Goal: Task Accomplishment & Management: Manage account settings

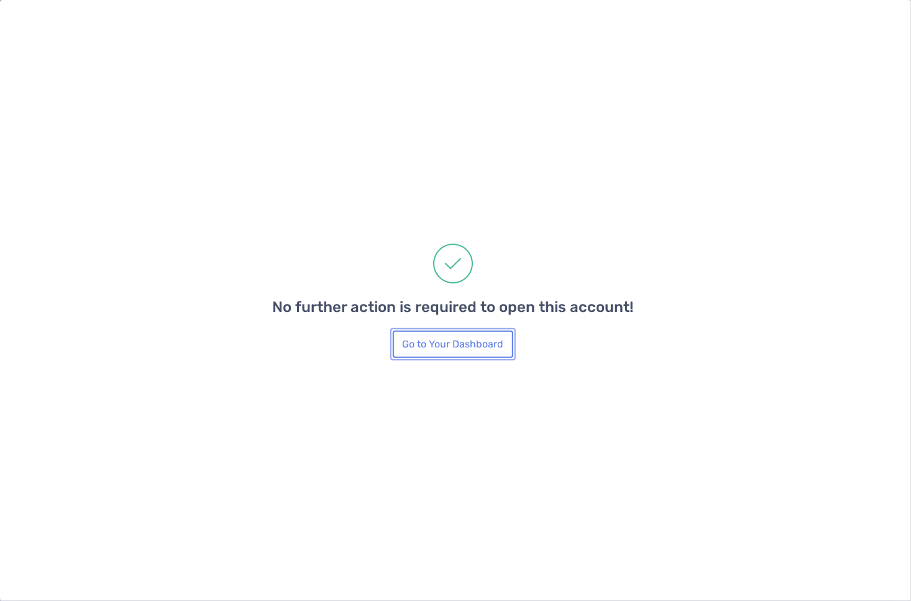
click at [443, 346] on button "Go to Your Dashboard" at bounding box center [453, 344] width 121 height 27
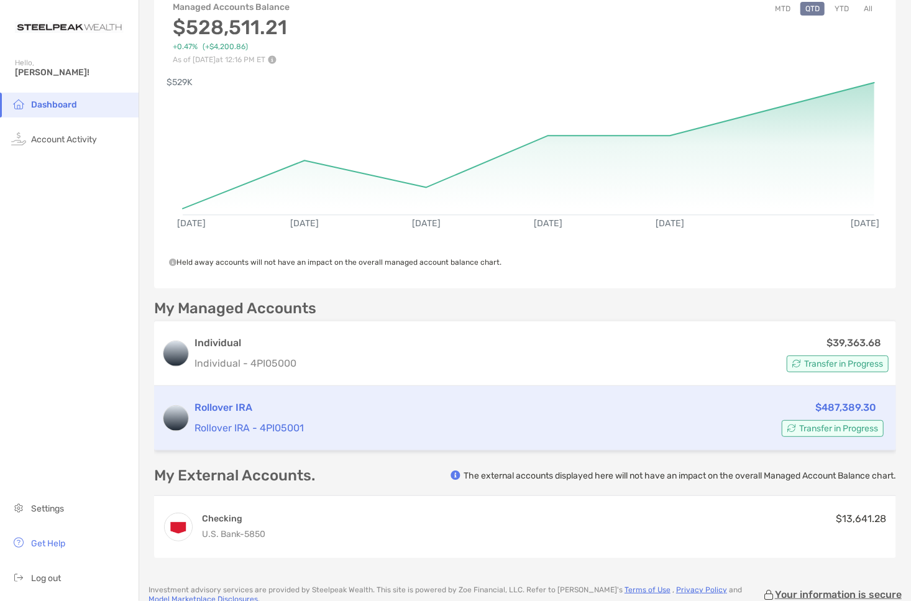
scroll to position [177, 0]
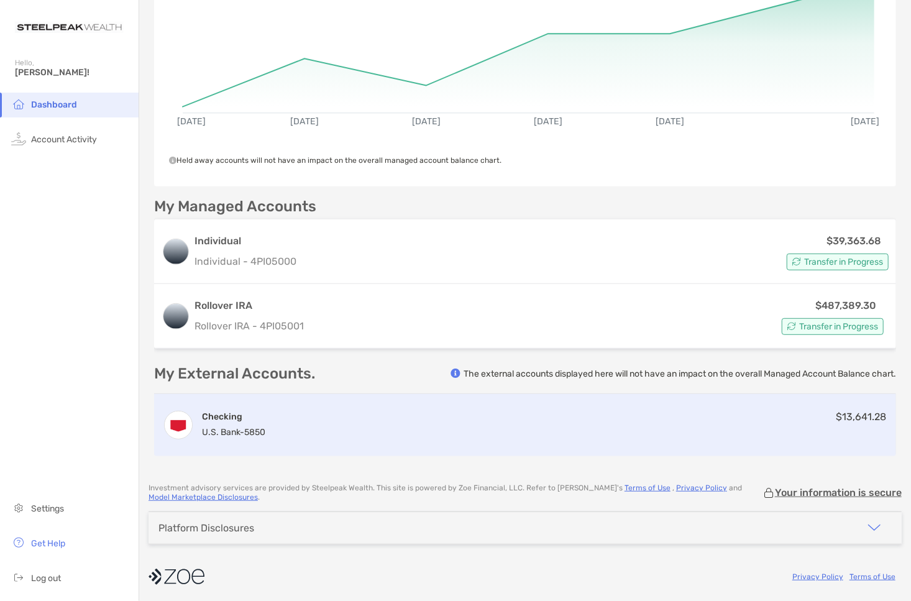
click at [699, 420] on div "Checking U.S. Bank - 5850 $13,641.28" at bounding box center [525, 425] width 742 height 62
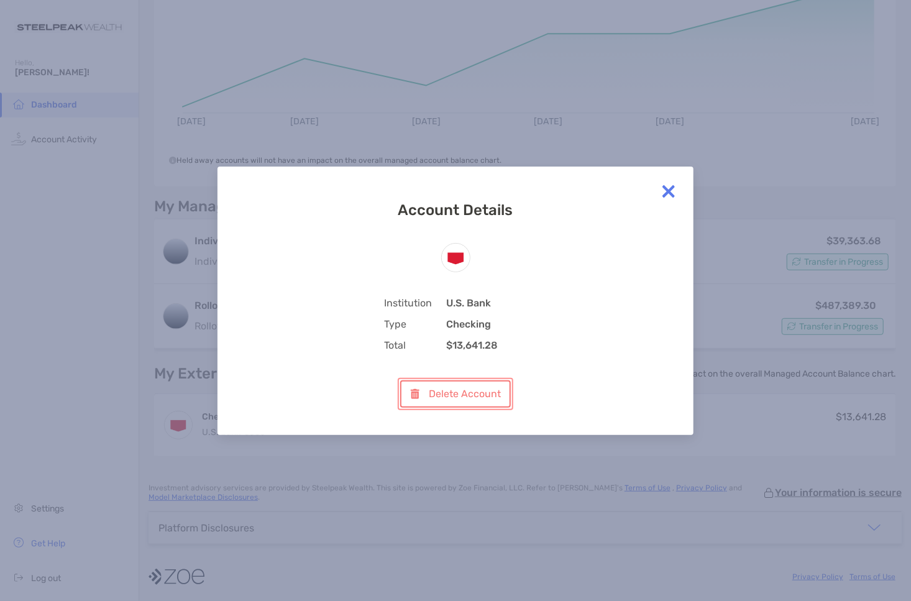
click at [484, 392] on button "Delete Account" at bounding box center [455, 394] width 110 height 27
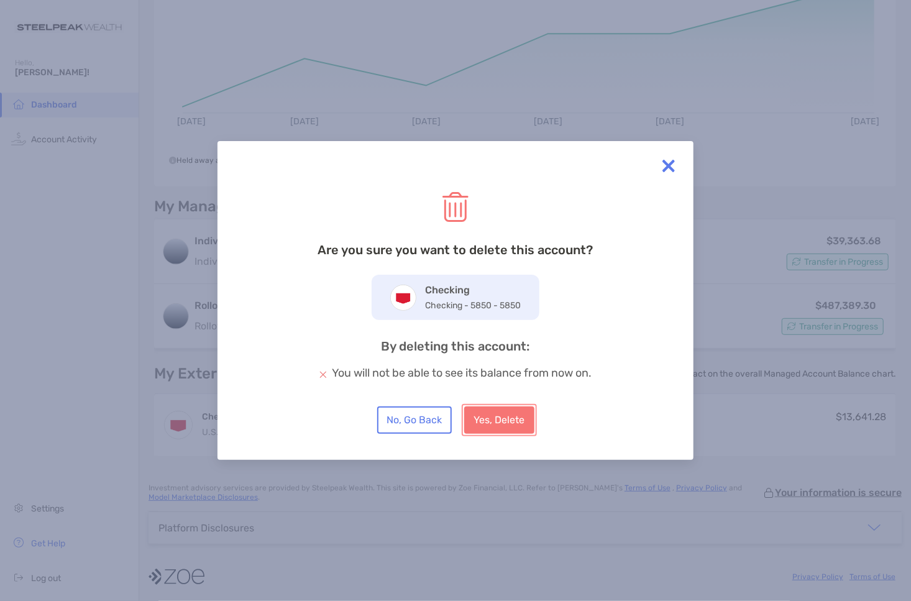
click at [500, 420] on button "Yes, Delete" at bounding box center [499, 420] width 70 height 27
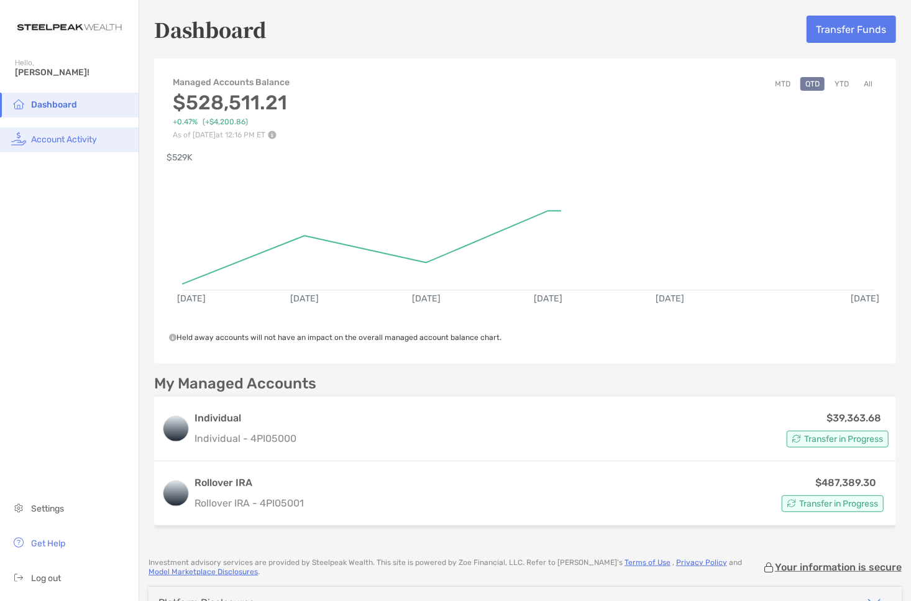
click at [82, 137] on span "Account Activity" at bounding box center [64, 139] width 66 height 11
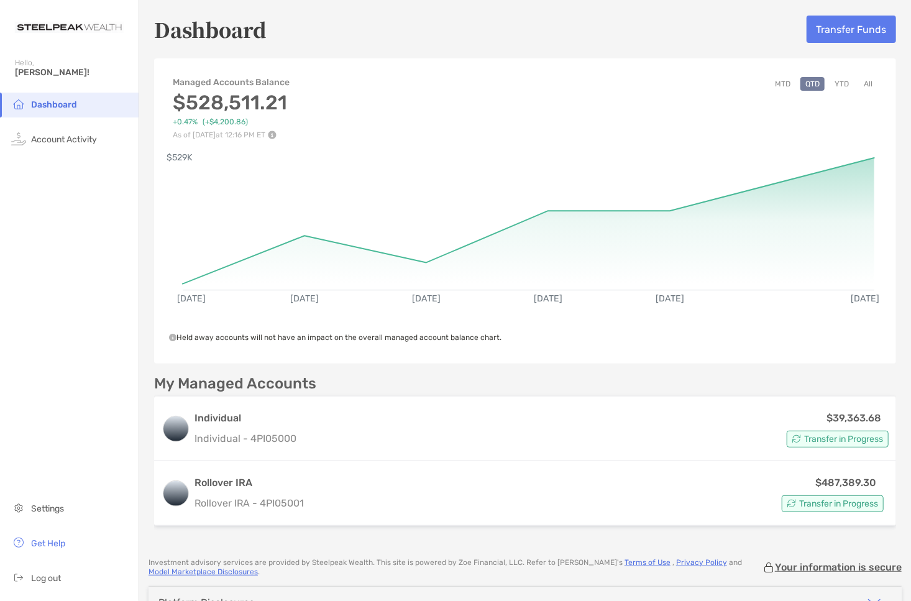
scroll to position [75, 0]
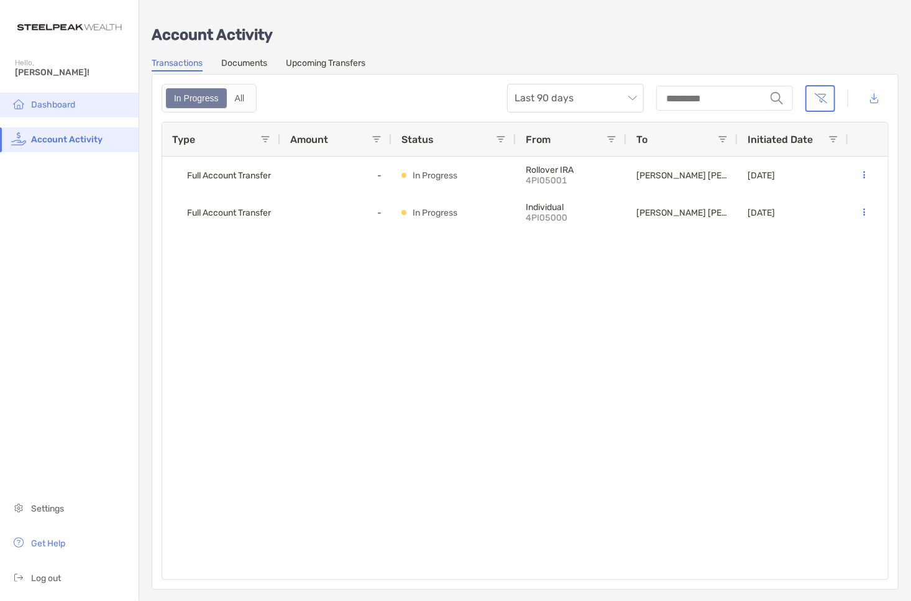
click at [65, 102] on span "Dashboard" at bounding box center [53, 104] width 44 height 11
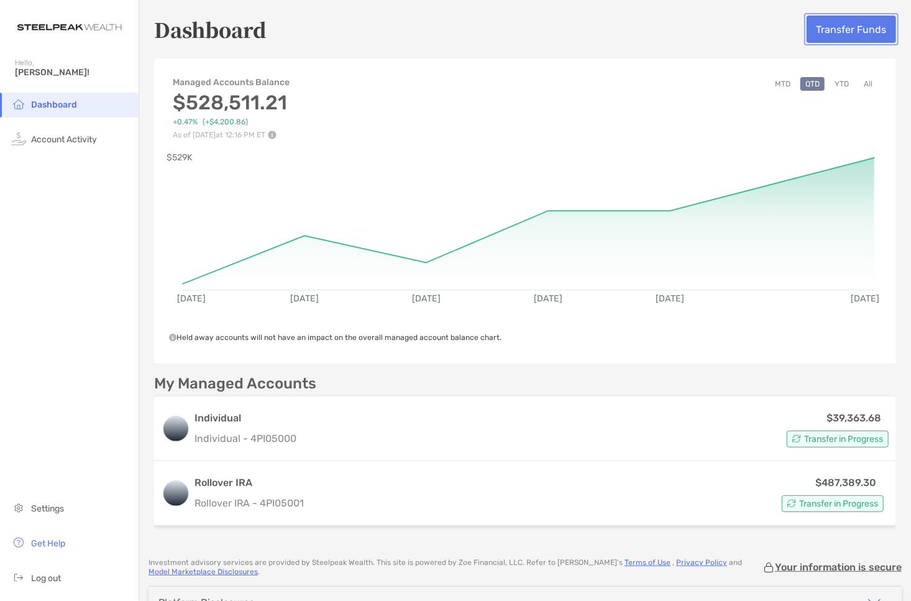
click at [840, 27] on button "Transfer Funds" at bounding box center [852, 29] width 90 height 27
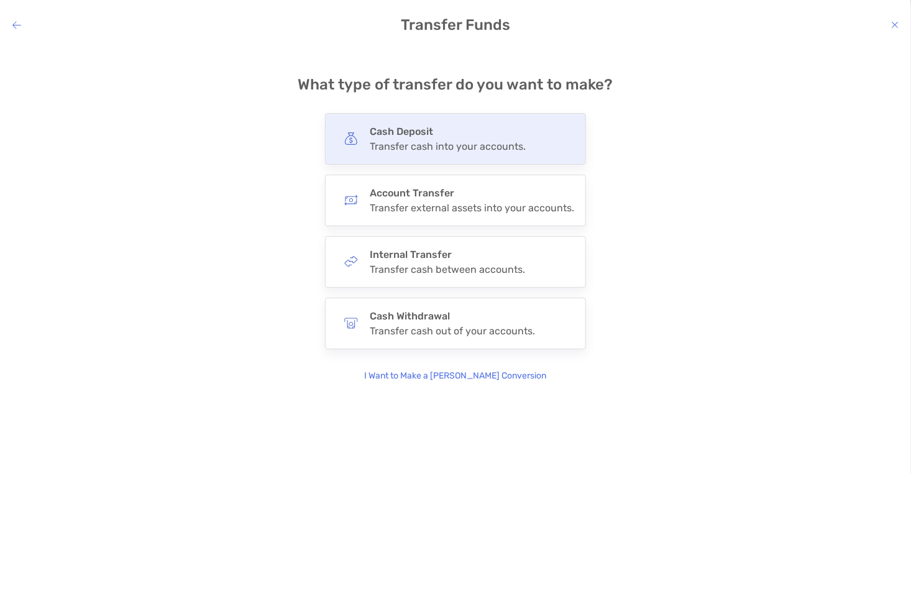
click at [427, 140] on div "Cash Deposit Transfer cash into your accounts." at bounding box center [448, 139] width 156 height 27
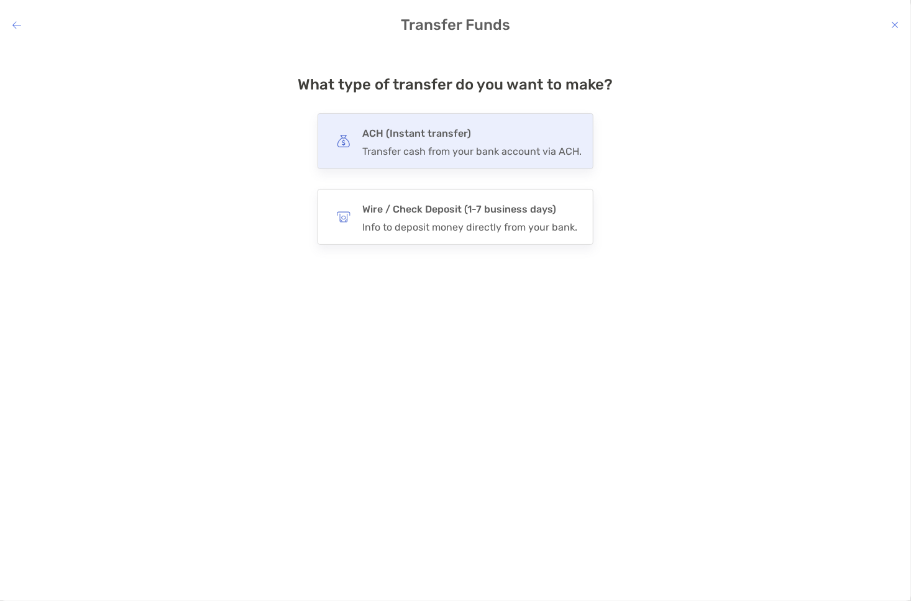
click at [428, 137] on h4 "ACH (Instant transfer)" at bounding box center [471, 133] width 219 height 17
click at [0, 0] on input "***" at bounding box center [0, 0] width 0 height 0
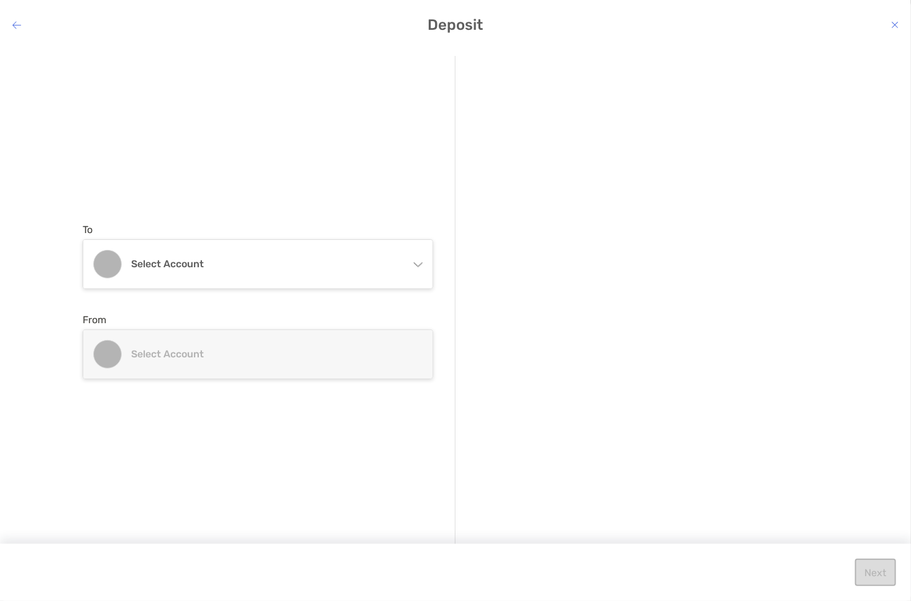
click at [420, 264] on icon "modal" at bounding box center [418, 262] width 10 height 10
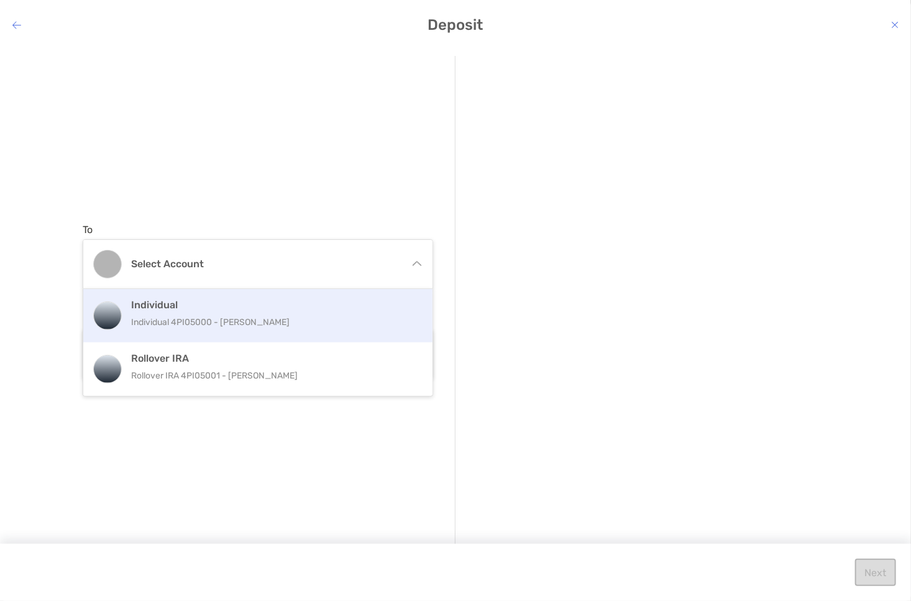
click at [247, 312] on div "Individual Individual 4PI05000 - [PERSON_NAME]" at bounding box center [271, 316] width 280 height 34
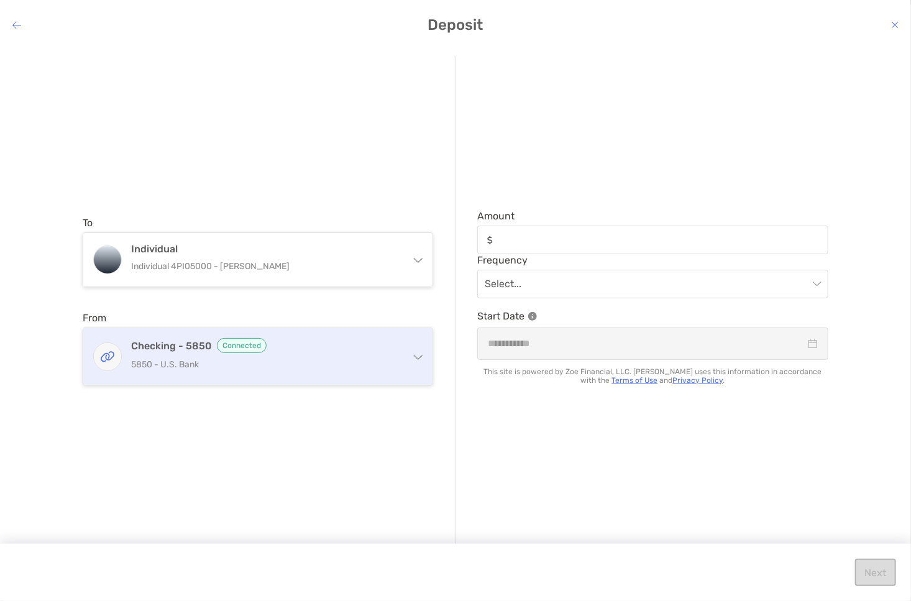
click at [405, 367] on div "Checking - 5850 Connected 5850 - U.S. Bank" at bounding box center [257, 356] width 349 height 57
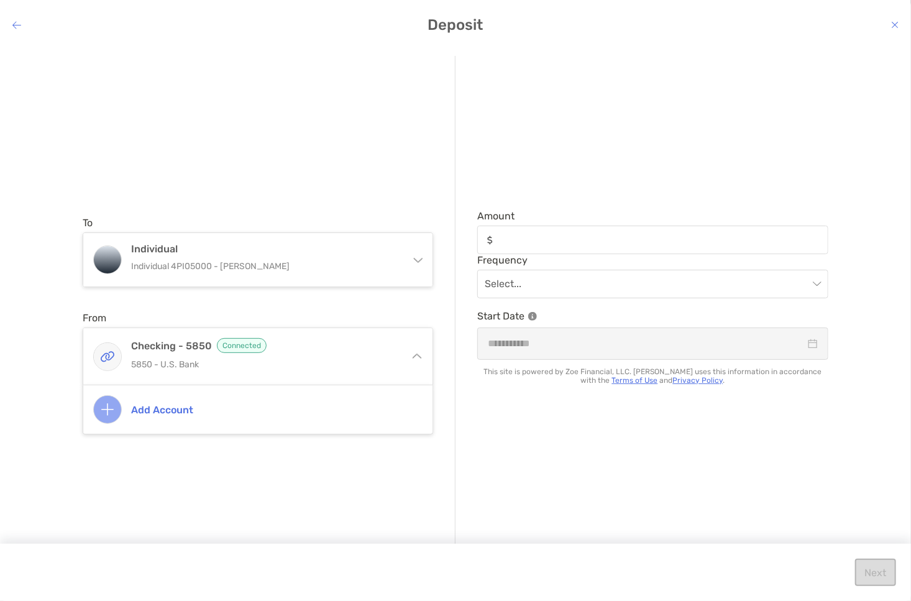
click at [354, 490] on div "To Individual Individual 4PI05000 - [PERSON_NAME] Individual Individual 4PI0500…" at bounding box center [269, 301] width 373 height 491
click at [16, 24] on icon "modal" at bounding box center [16, 25] width 9 height 10
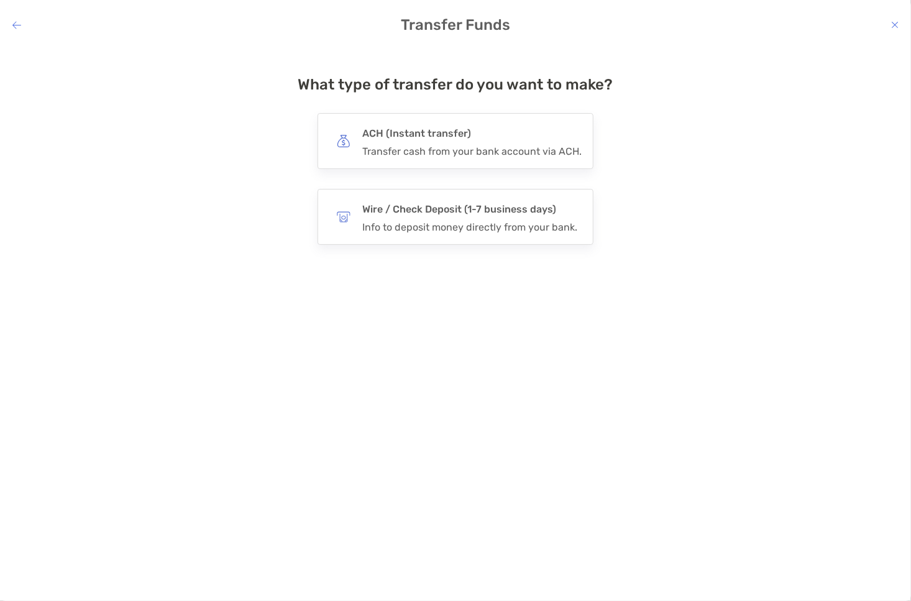
click at [14, 21] on icon "modal" at bounding box center [16, 25] width 9 height 10
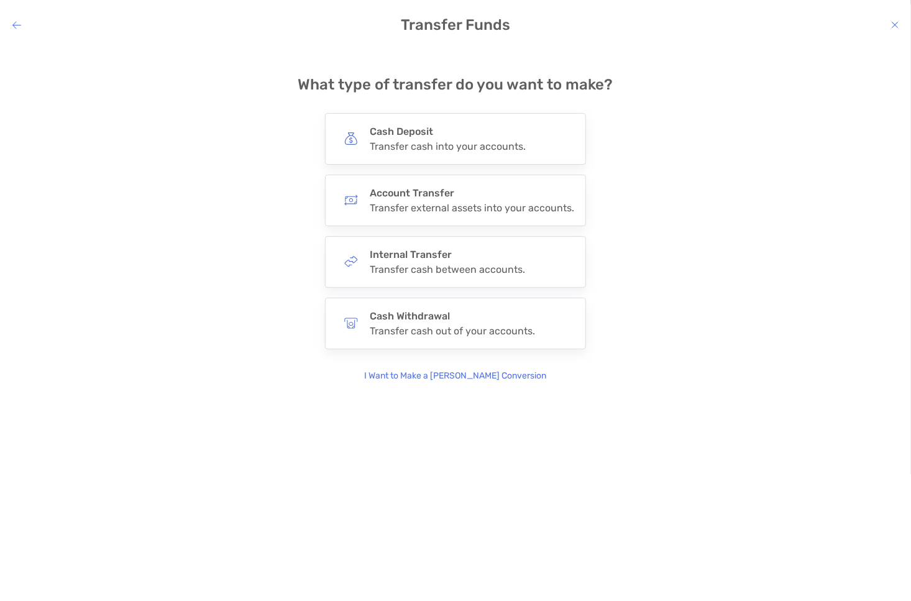
click at [19, 23] on icon "modal" at bounding box center [16, 25] width 9 height 10
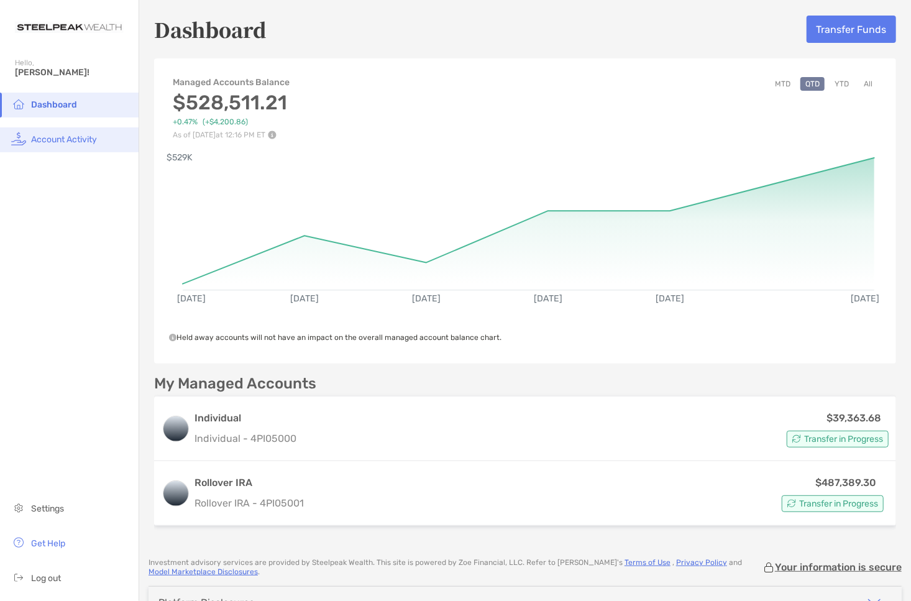
click at [54, 139] on span "Account Activity" at bounding box center [64, 139] width 66 height 11
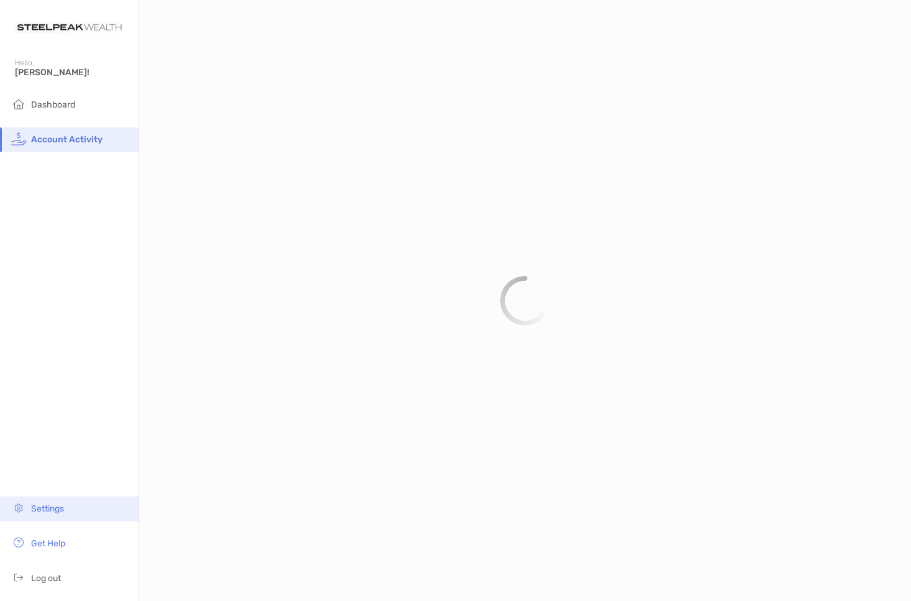
click at [40, 505] on span "Settings" at bounding box center [47, 509] width 33 height 11
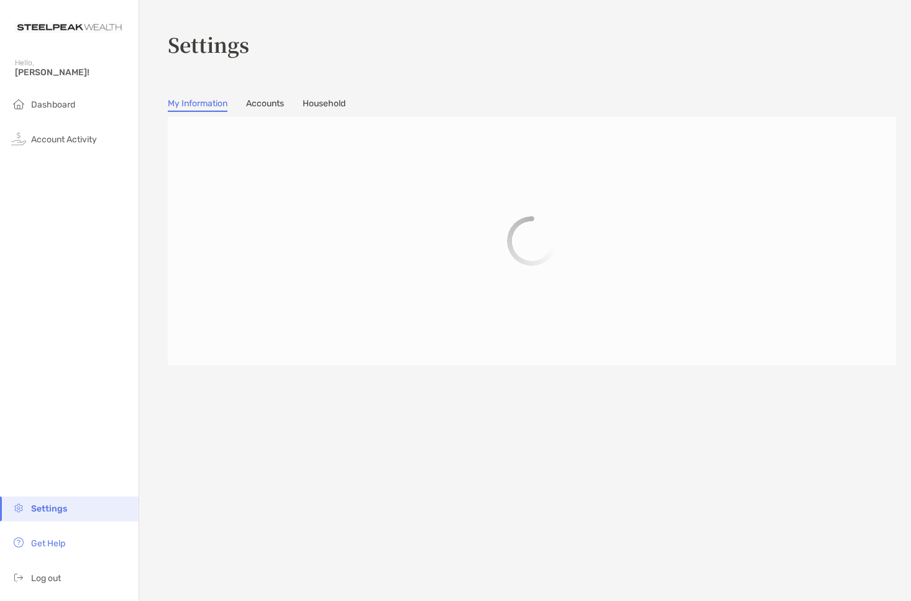
click at [266, 99] on link "Accounts" at bounding box center [265, 105] width 38 height 14
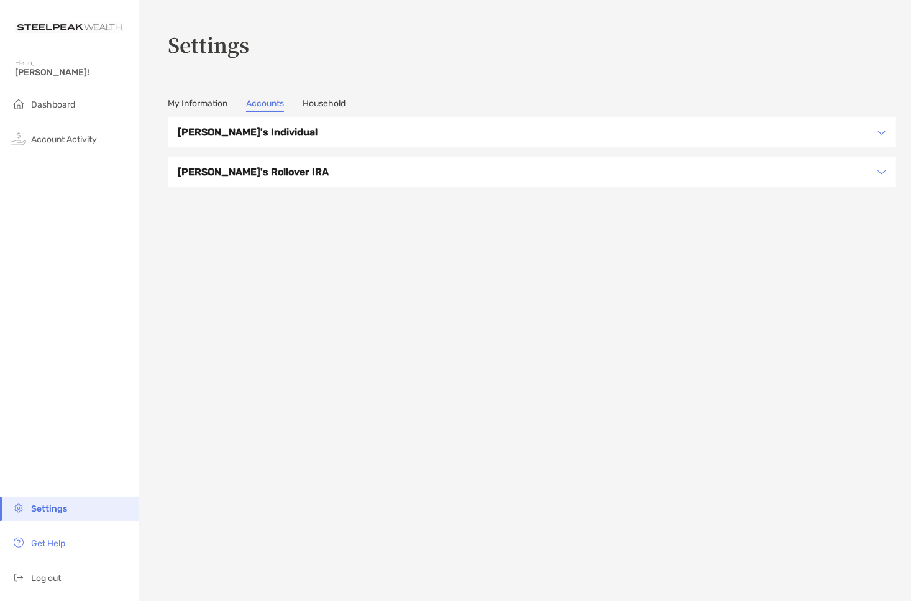
click at [234, 134] on h3 "[PERSON_NAME]'s Individual" at bounding box center [524, 132] width 693 height 16
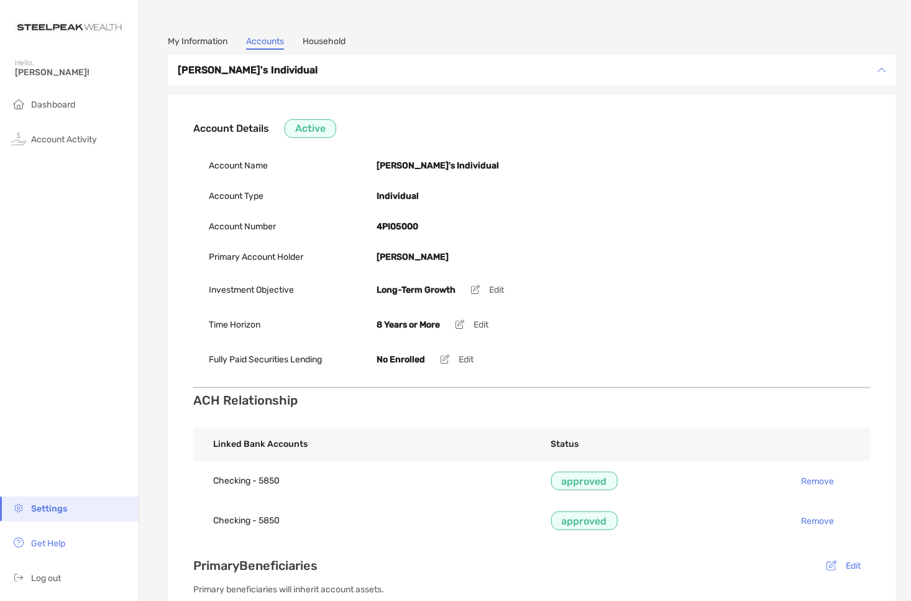
scroll to position [187, 0]
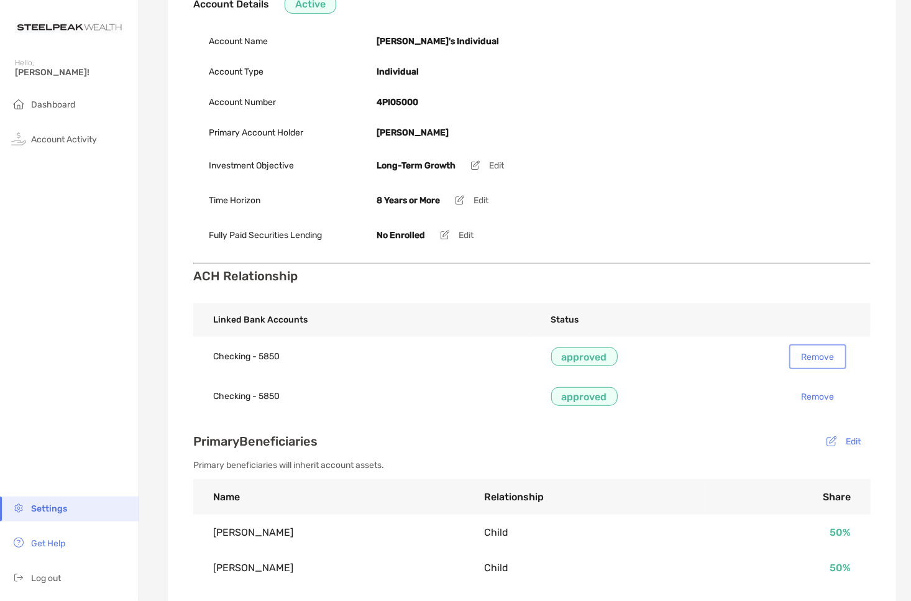
click at [808, 349] on button "Remove" at bounding box center [818, 357] width 52 height 20
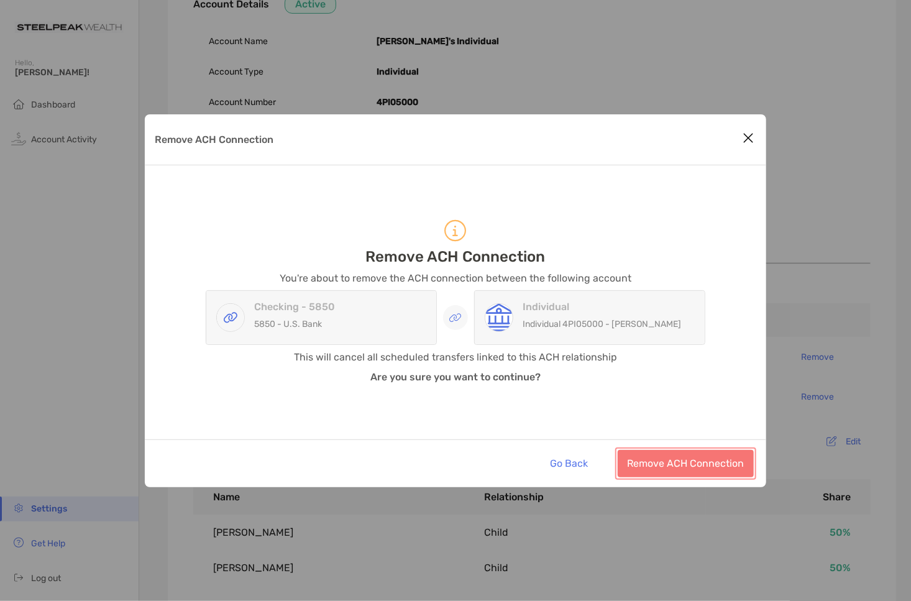
click at [676, 462] on button "Remove ACH Connection" at bounding box center [686, 463] width 136 height 27
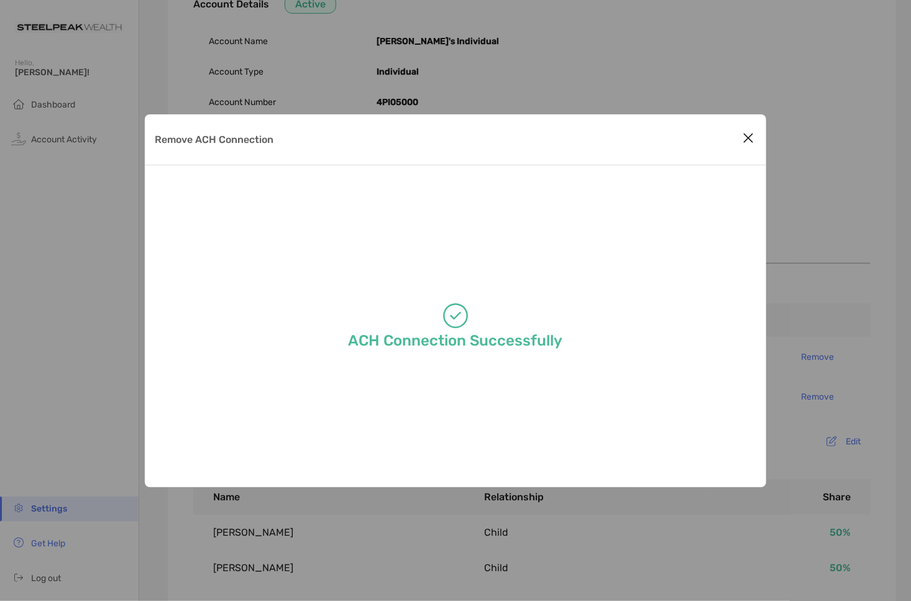
click at [746, 137] on icon "Close modal" at bounding box center [748, 138] width 11 height 15
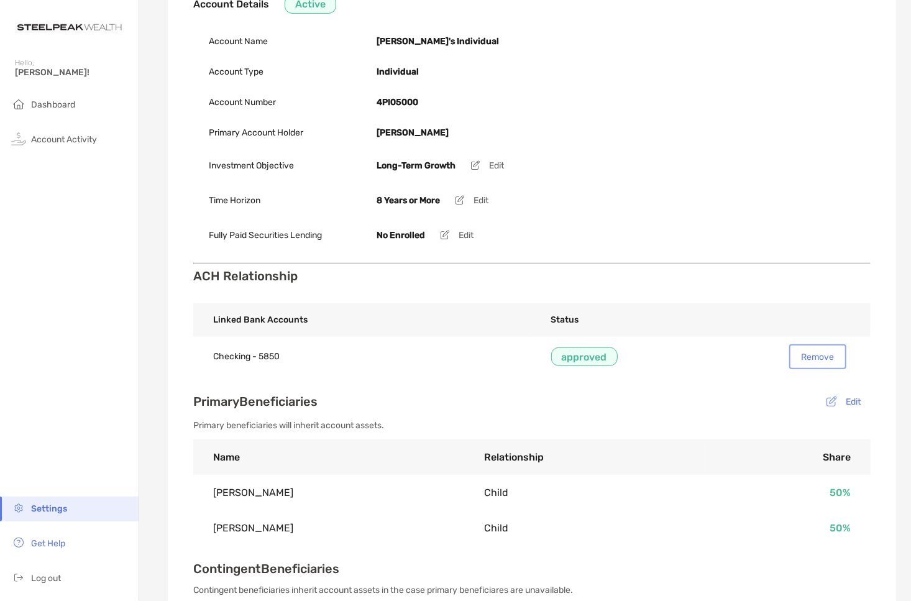
click at [810, 352] on button "Remove" at bounding box center [818, 357] width 52 height 20
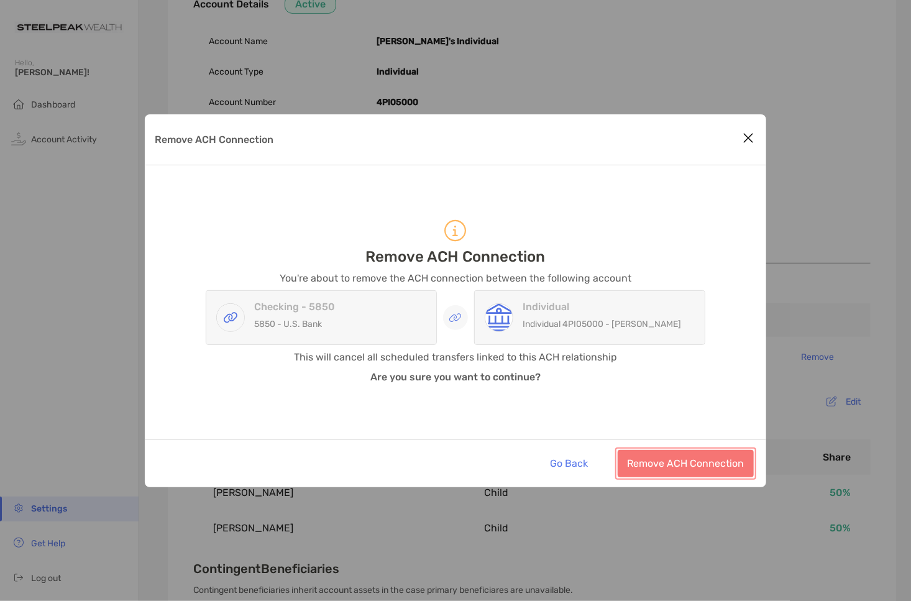
click at [682, 462] on button "Remove ACH Connection" at bounding box center [686, 463] width 136 height 27
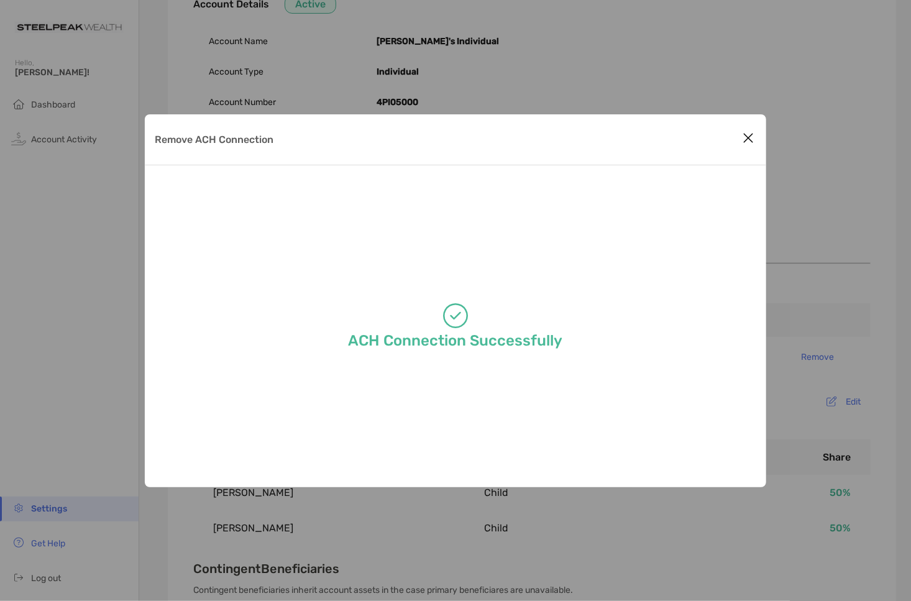
click at [753, 139] on icon "Close modal" at bounding box center [748, 138] width 11 height 15
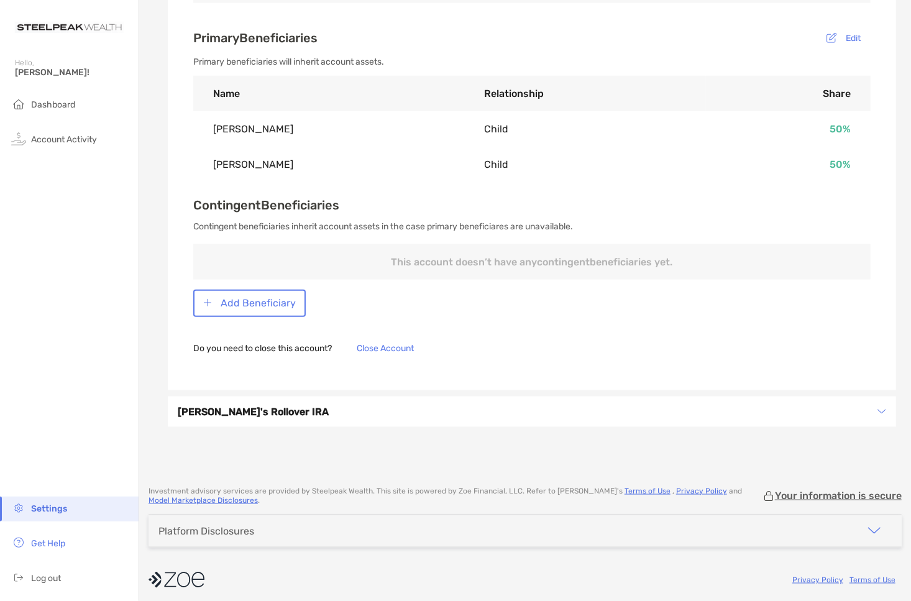
scroll to position [0, 0]
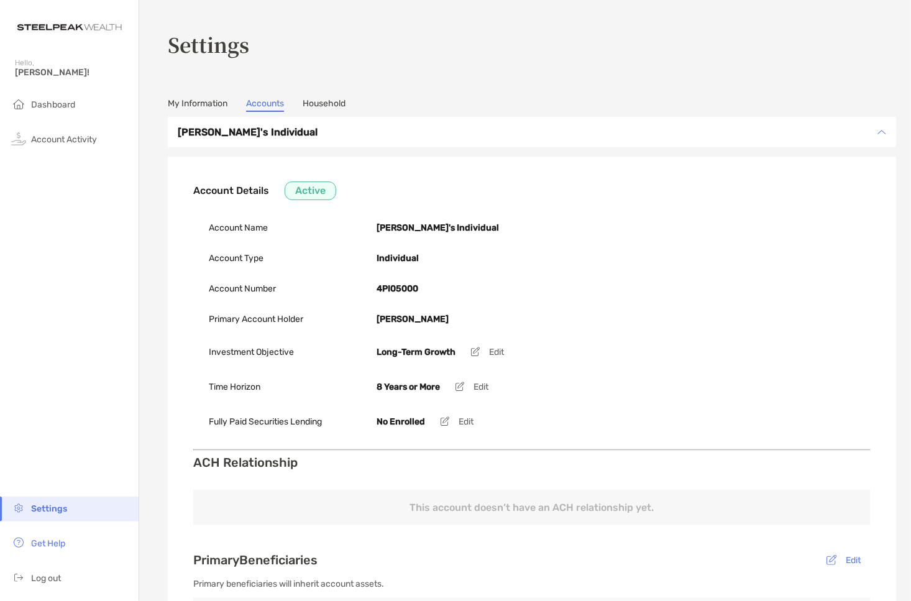
click at [329, 101] on link "Household" at bounding box center [324, 105] width 43 height 14
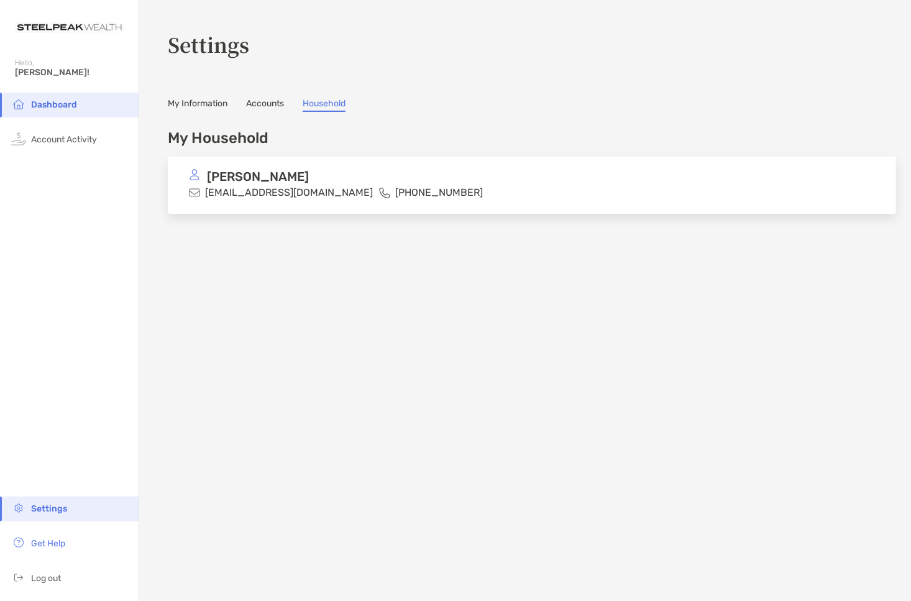
click at [203, 100] on link "My Information" at bounding box center [198, 105] width 60 height 14
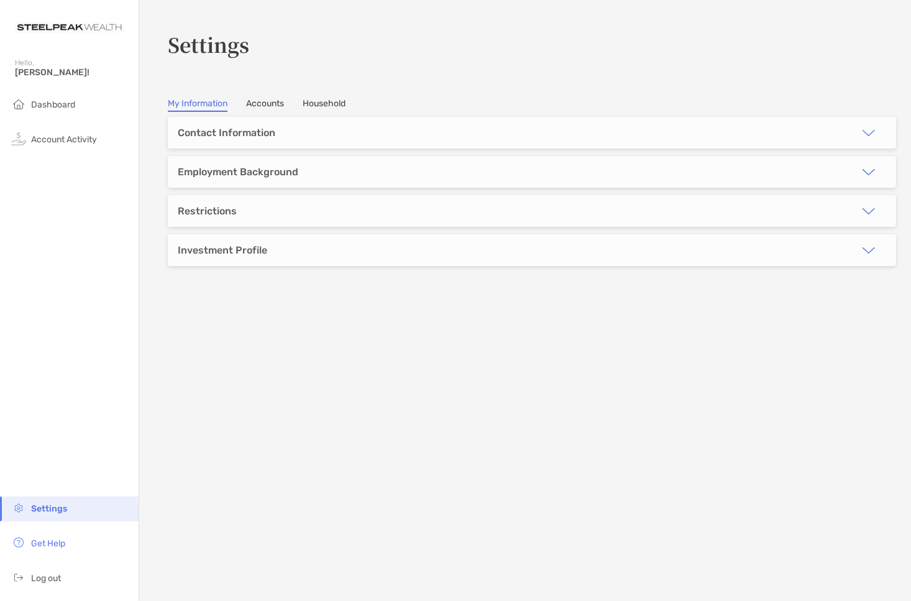
click at [255, 242] on div "Investment Profile" at bounding box center [222, 250] width 109 height 32
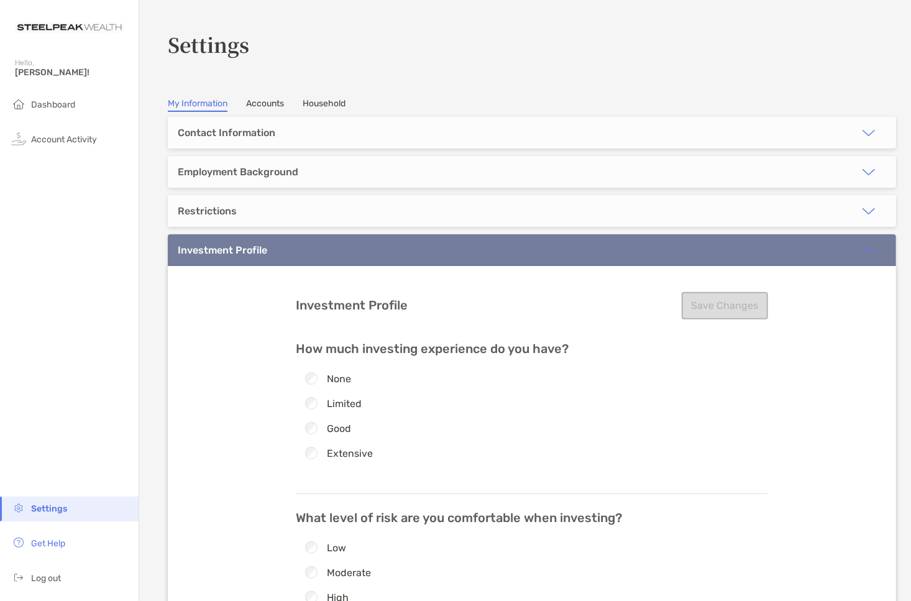
scroll to position [124, 0]
